Goal: Navigation & Orientation: Find specific page/section

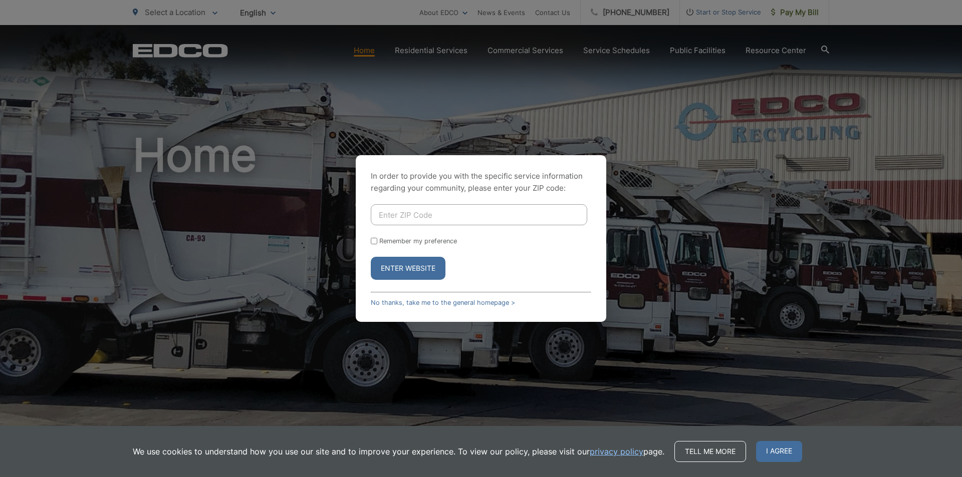
drag, startPoint x: 405, startPoint y: 215, endPoint x: 431, endPoint y: 224, distance: 27.1
click at [408, 216] on input "Enter ZIP Code" at bounding box center [479, 214] width 216 height 21
type input "92028"
click at [371, 257] on button "Enter Website" at bounding box center [408, 268] width 75 height 23
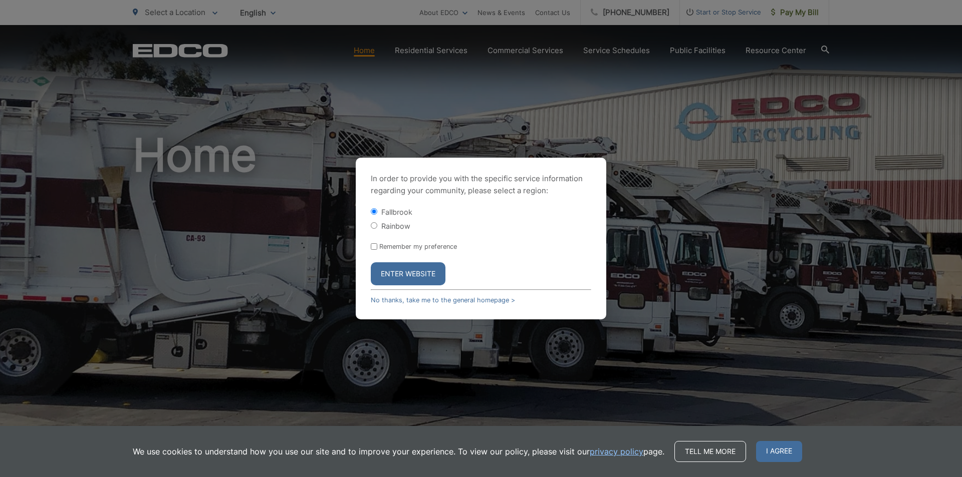
click at [410, 272] on button "Enter Website" at bounding box center [408, 273] width 75 height 23
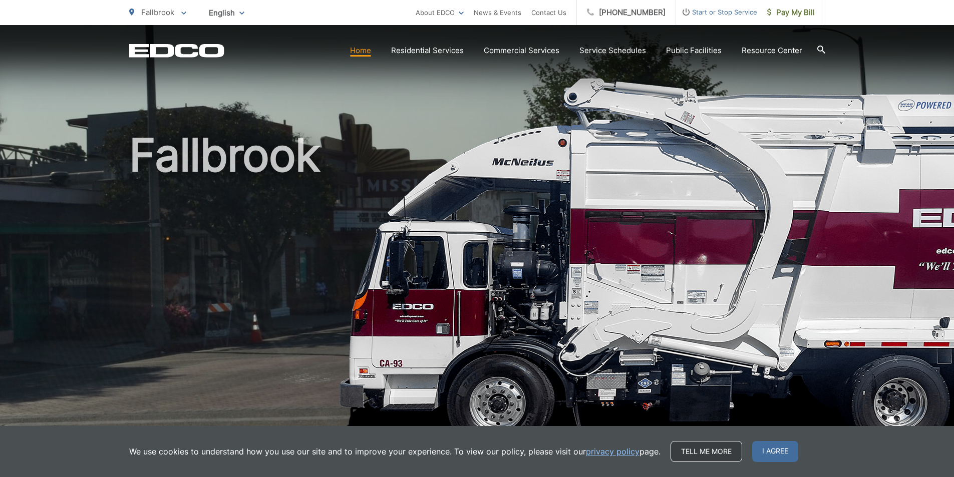
click at [684, 451] on link "Tell me more" at bounding box center [707, 451] width 72 height 21
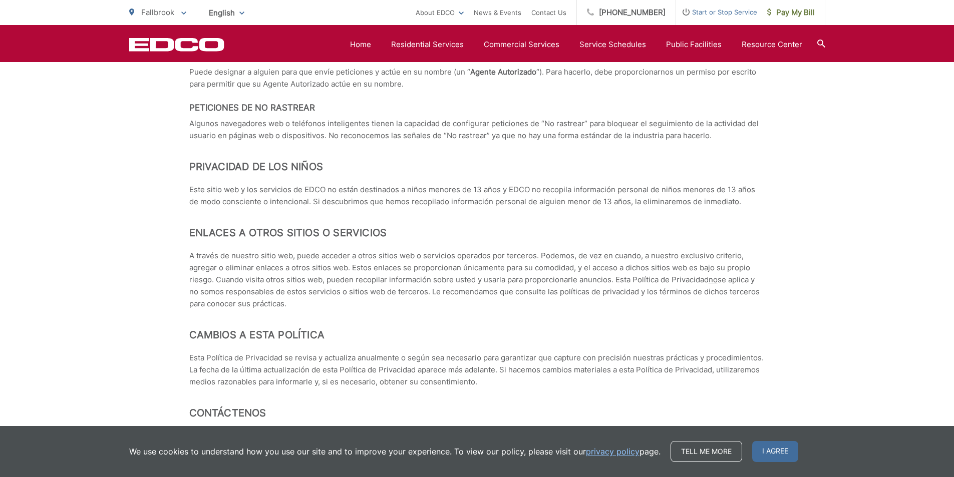
scroll to position [4109, 0]
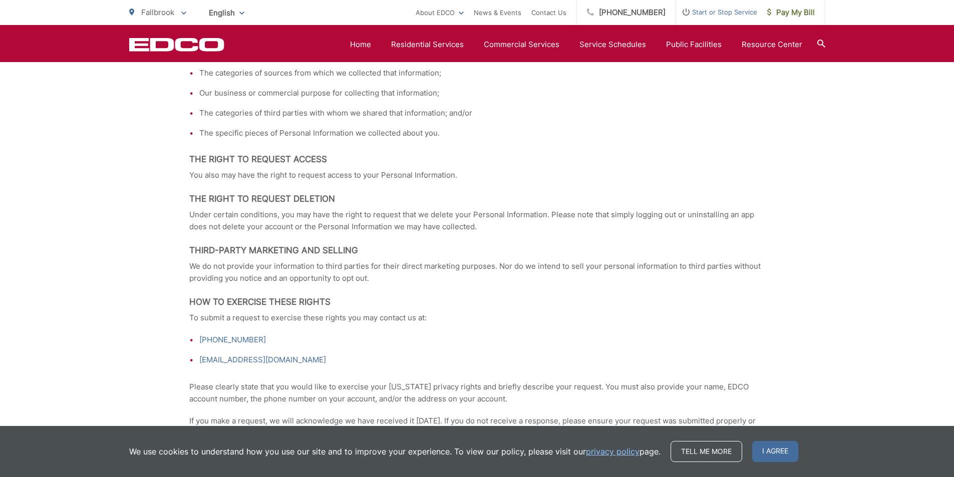
scroll to position [1500, 0]
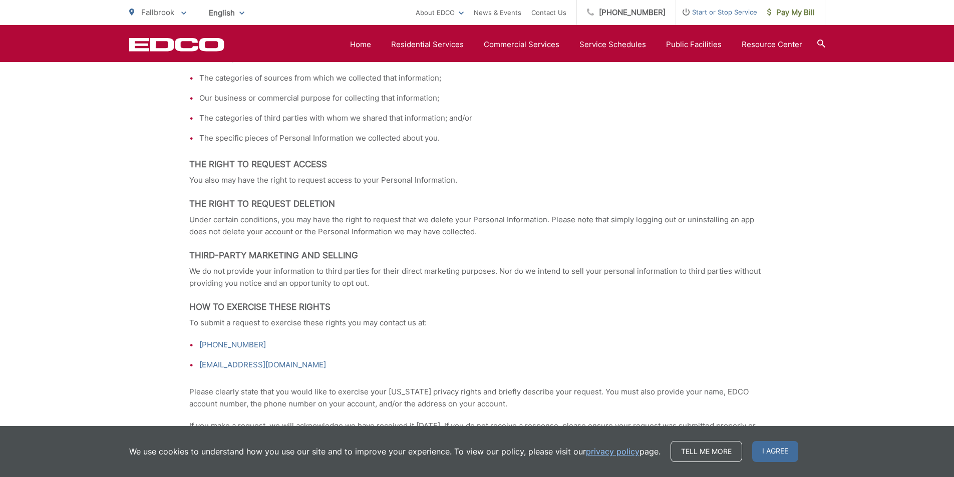
drag, startPoint x: 958, startPoint y: 411, endPoint x: 914, endPoint y: 163, distance: 251.6
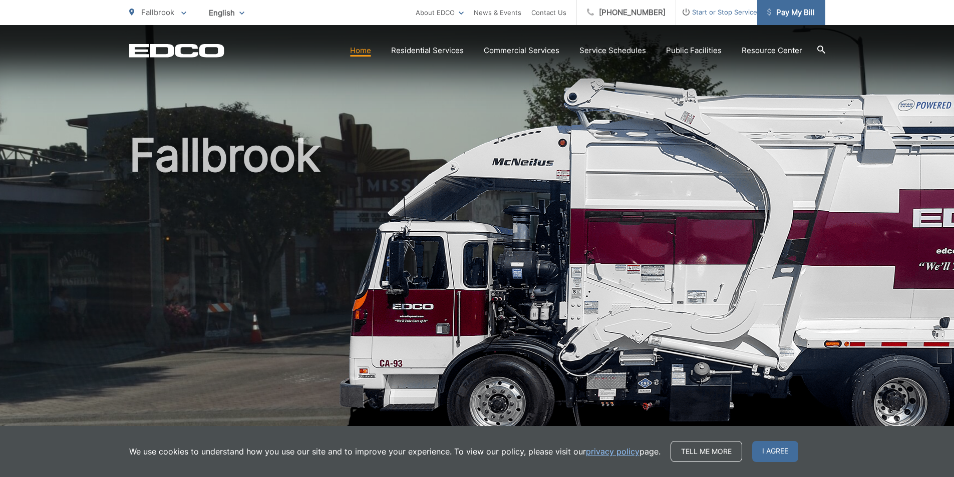
click at [789, 14] on span "Pay My Bill" at bounding box center [791, 13] width 48 height 12
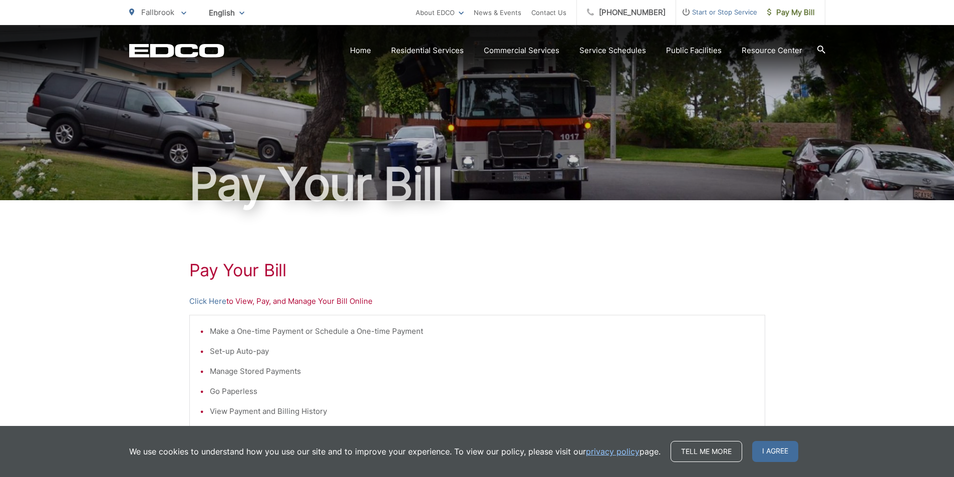
click at [715, 11] on span "Start or Stop Service" at bounding box center [716, 12] width 81 height 12
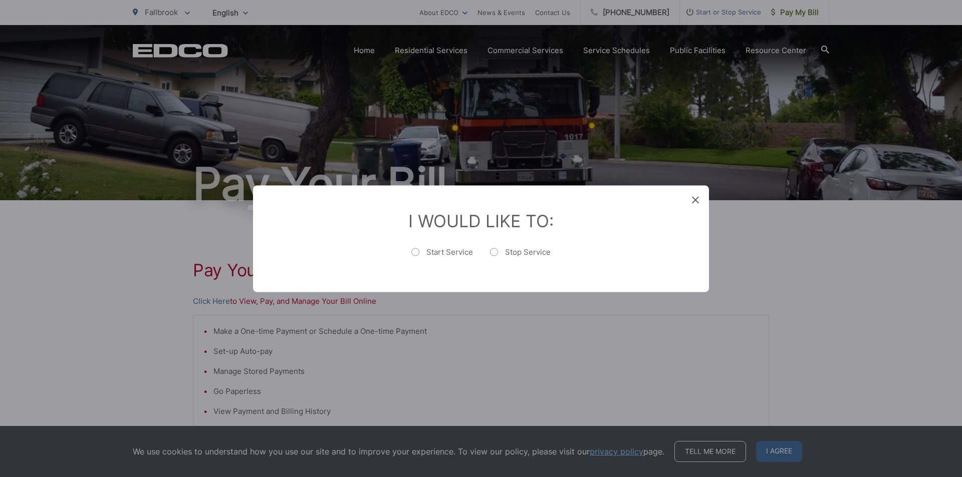
click at [696, 197] on icon at bounding box center [695, 199] width 7 height 7
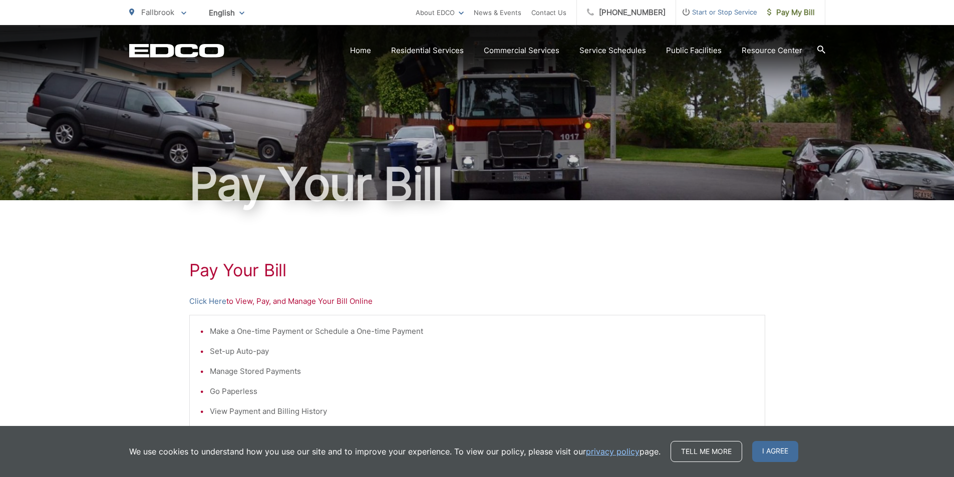
click at [221, 11] on span "English" at bounding box center [226, 13] width 51 height 18
click at [164, 14] on span "Fallbrook" at bounding box center [157, 13] width 33 height 10
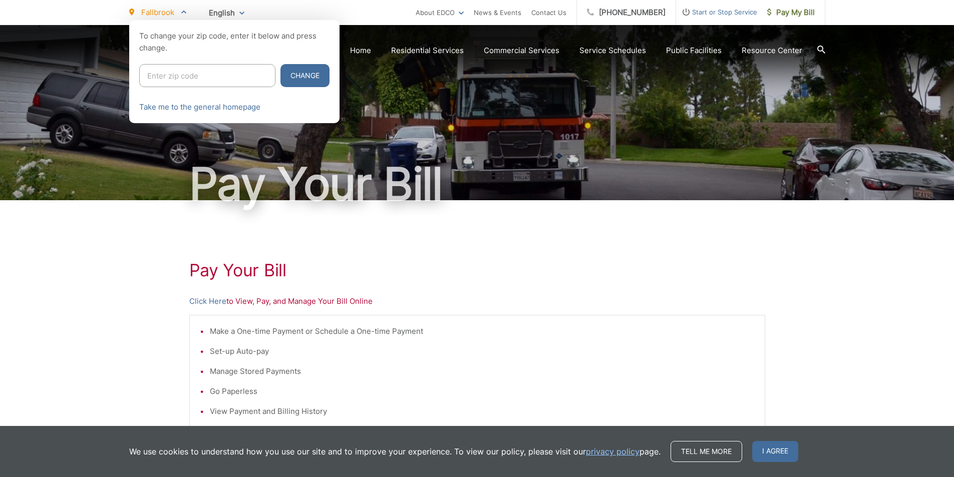
click at [533, 293] on div at bounding box center [477, 258] width 954 height 477
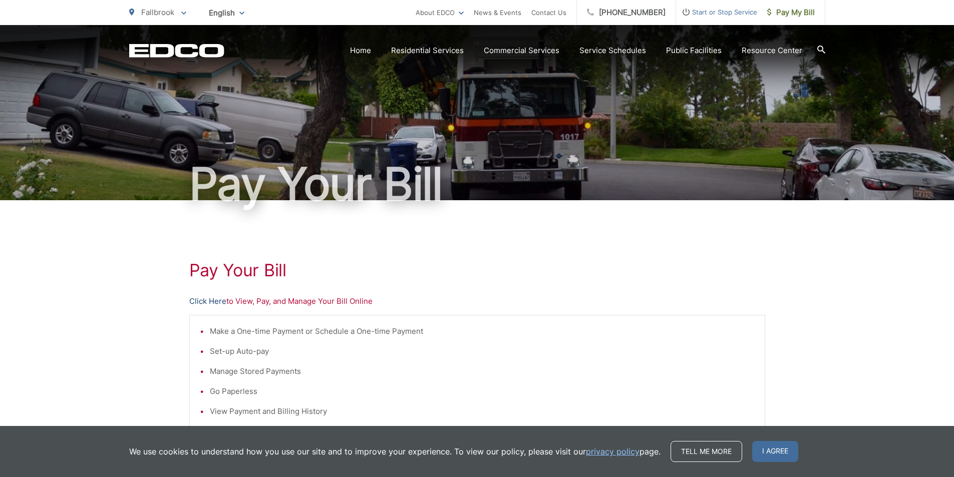
click at [215, 299] on link "Click Here" at bounding box center [207, 301] width 37 height 12
